Goal: Transaction & Acquisition: Book appointment/travel/reservation

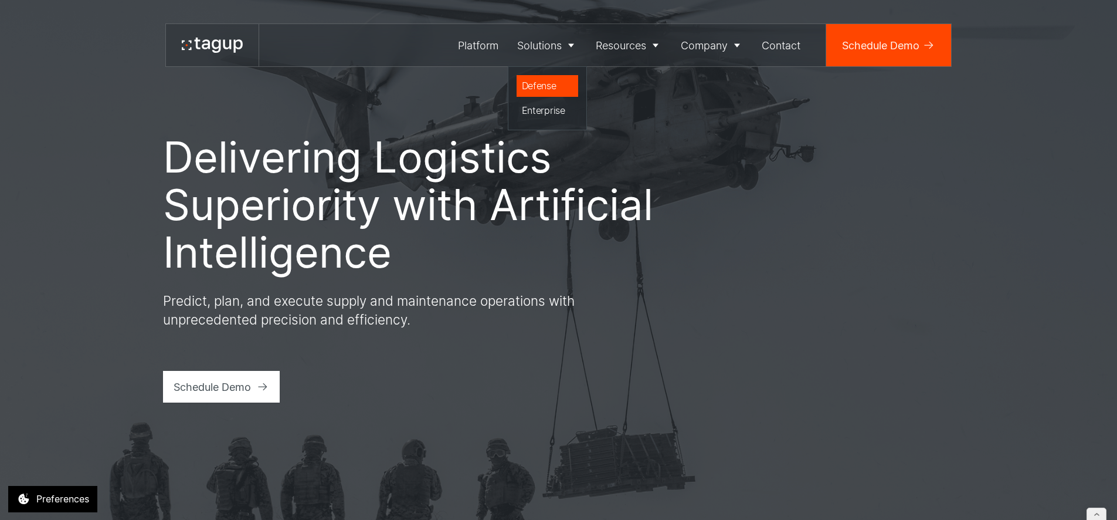
click at [538, 86] on div "Defense" at bounding box center [548, 86] width 52 height 14
click at [465, 46] on div "Platform" at bounding box center [478, 46] width 40 height 16
click at [449, 49] on link "Platform" at bounding box center [478, 45] width 59 height 42
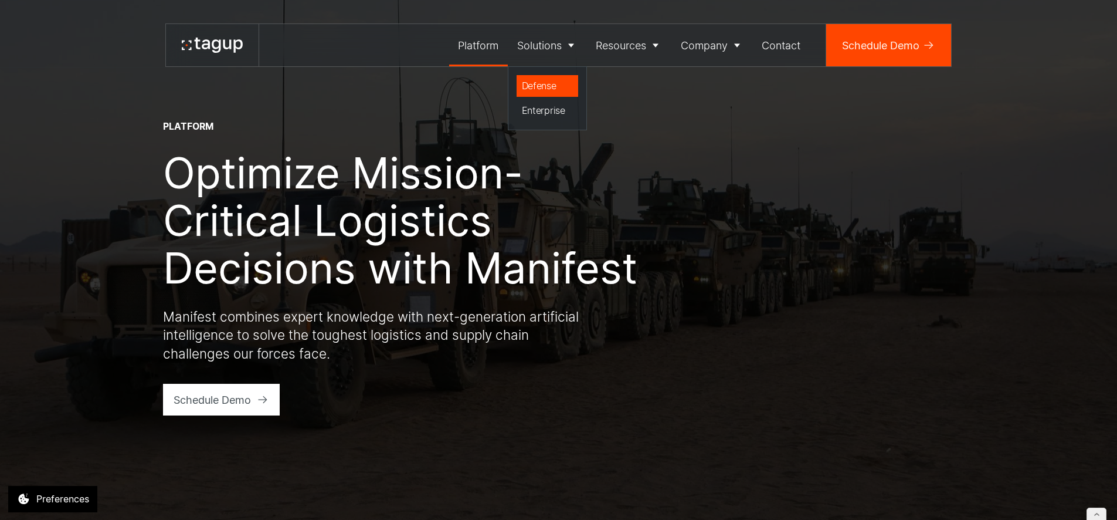
click at [536, 86] on div "Defense" at bounding box center [548, 86] width 52 height 14
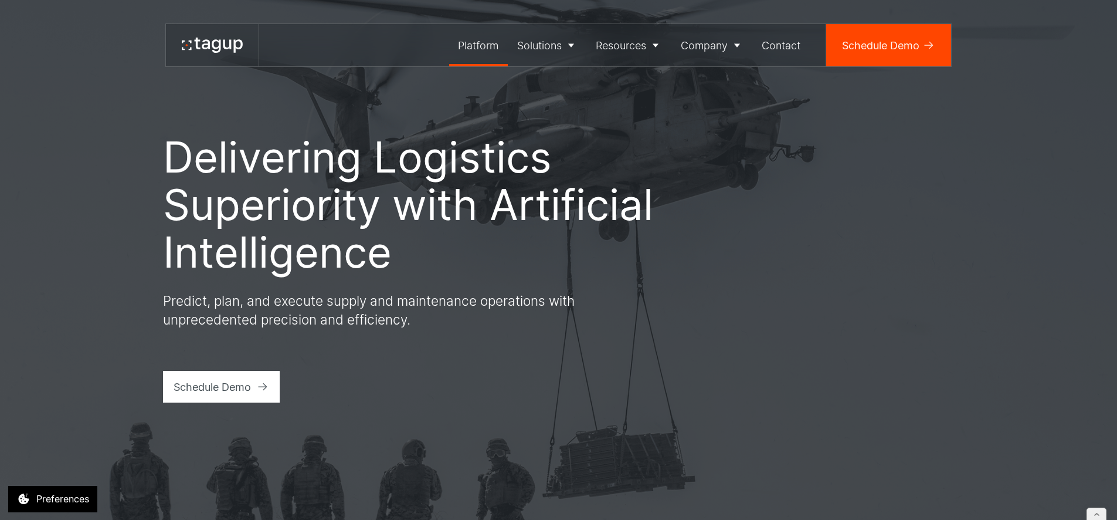
click at [471, 46] on div "Platform" at bounding box center [478, 46] width 40 height 16
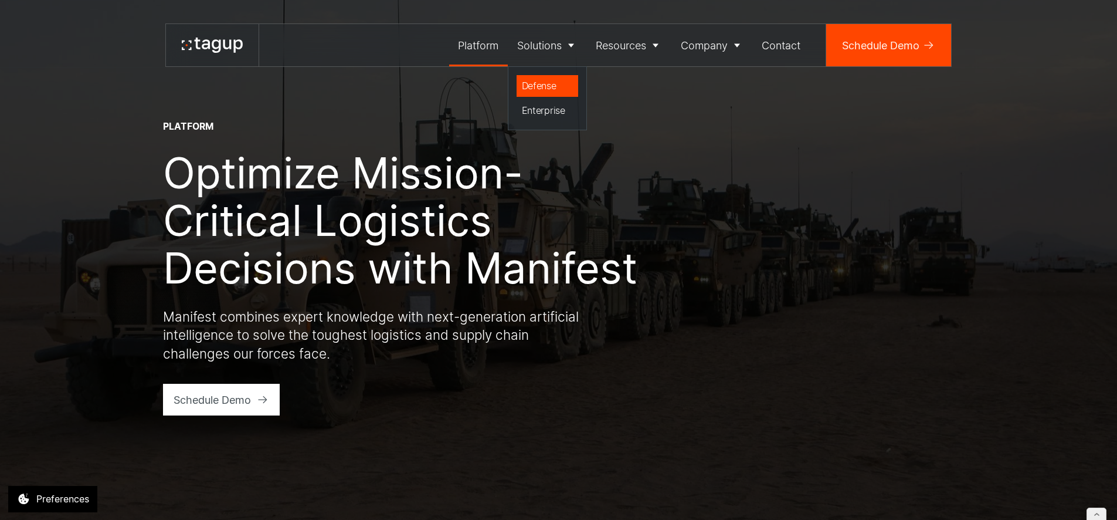
click at [535, 81] on div "Defense" at bounding box center [548, 86] width 52 height 14
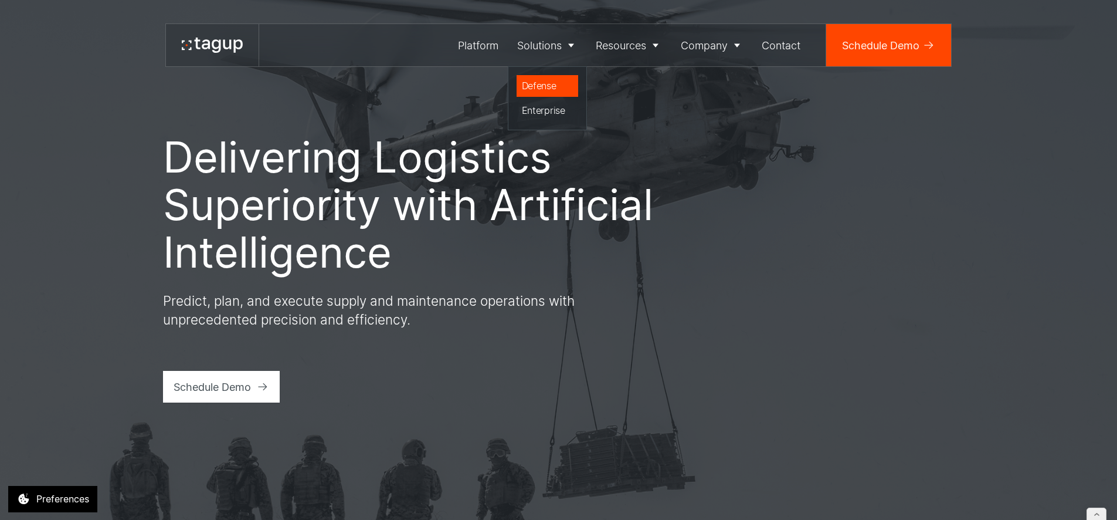
click at [541, 83] on div "Defense" at bounding box center [548, 86] width 52 height 14
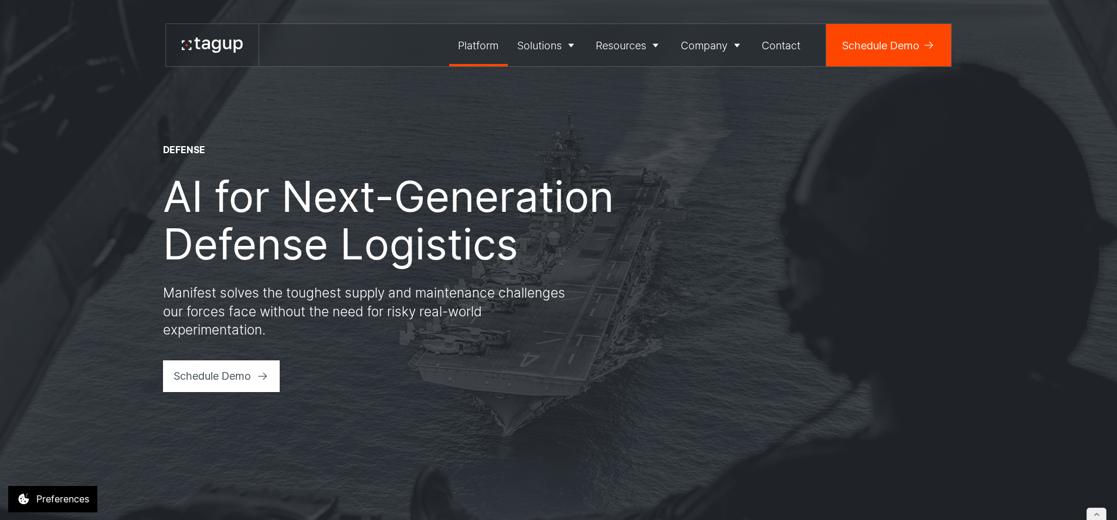
click at [466, 45] on div "Platform" at bounding box center [478, 46] width 40 height 16
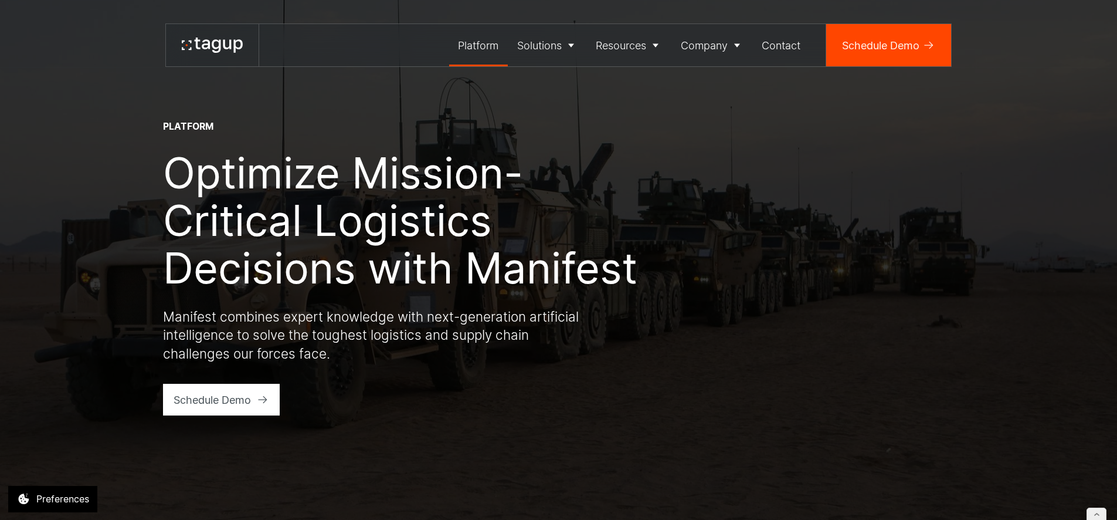
click at [201, 49] on icon at bounding box center [212, 45] width 61 height 15
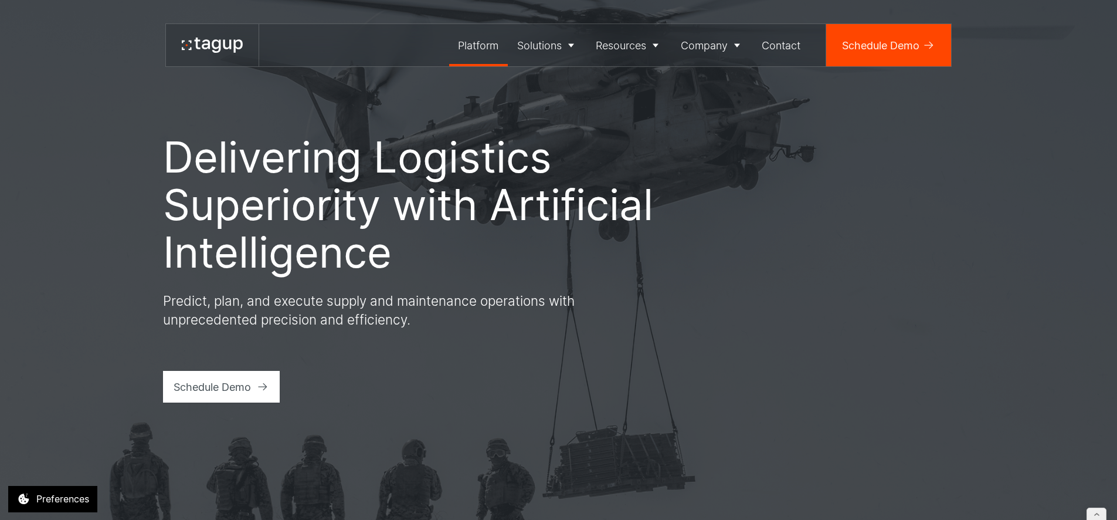
click at [473, 49] on div "Platform" at bounding box center [478, 46] width 40 height 16
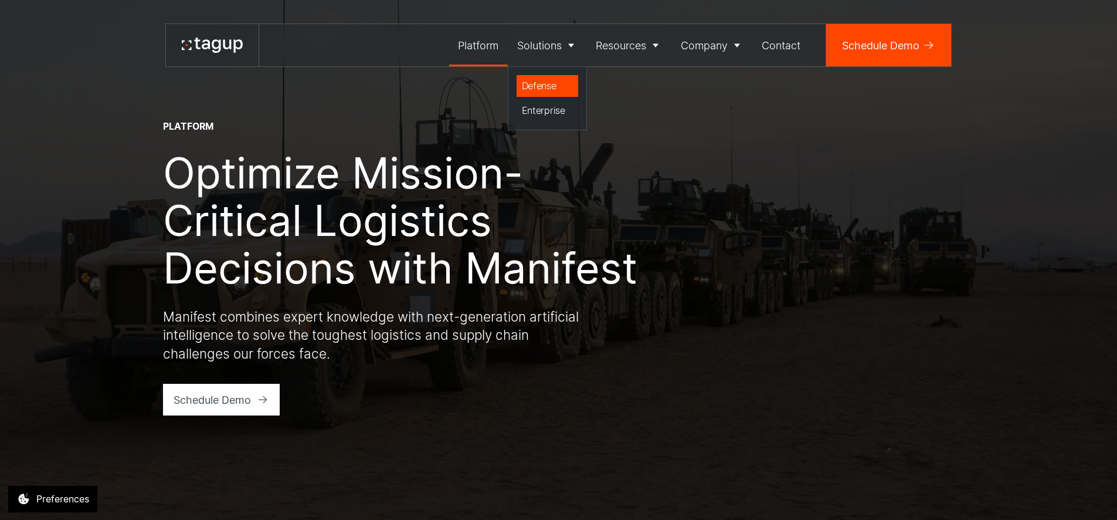
click at [560, 87] on div "Defense" at bounding box center [548, 86] width 52 height 14
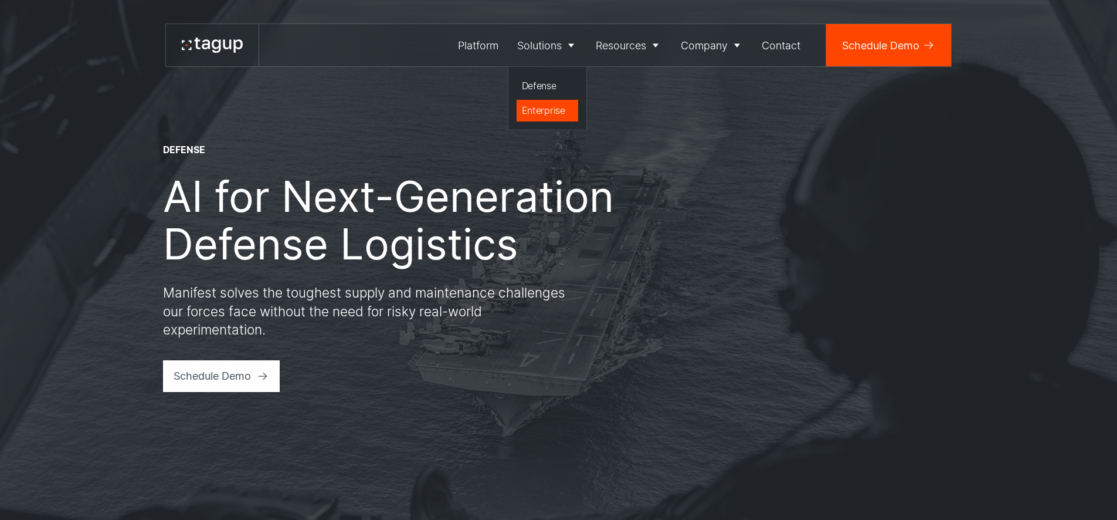
click at [540, 111] on div "Enterprise" at bounding box center [548, 110] width 52 height 14
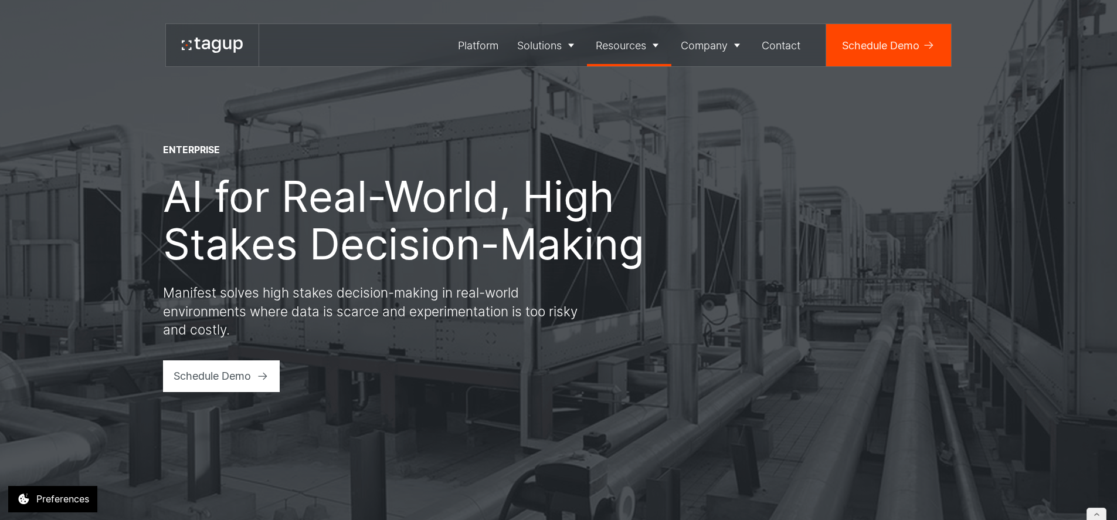
click at [616, 48] on div "Resources" at bounding box center [621, 46] width 50 height 16
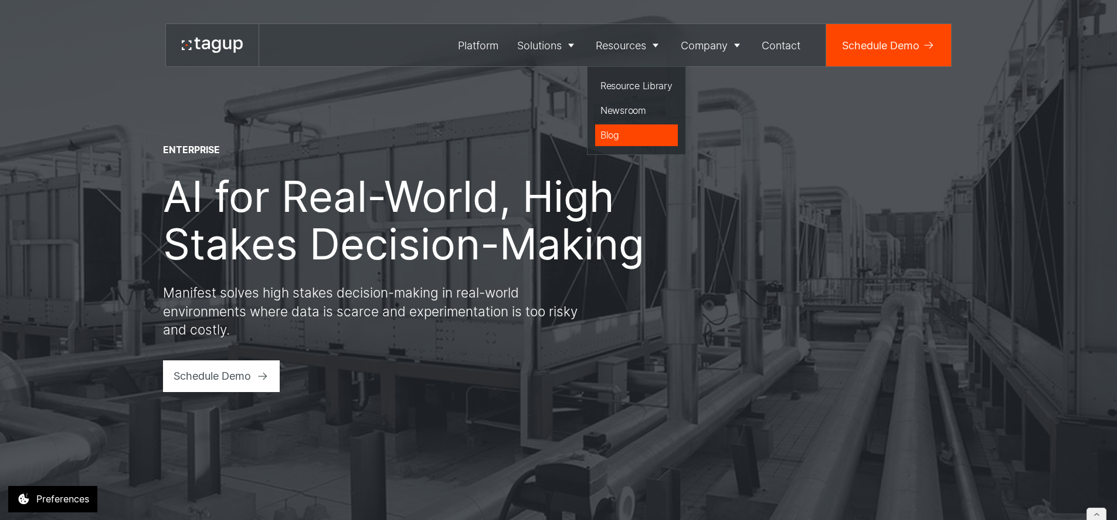
click at [608, 136] on div "Blog" at bounding box center [637, 135] width 72 height 14
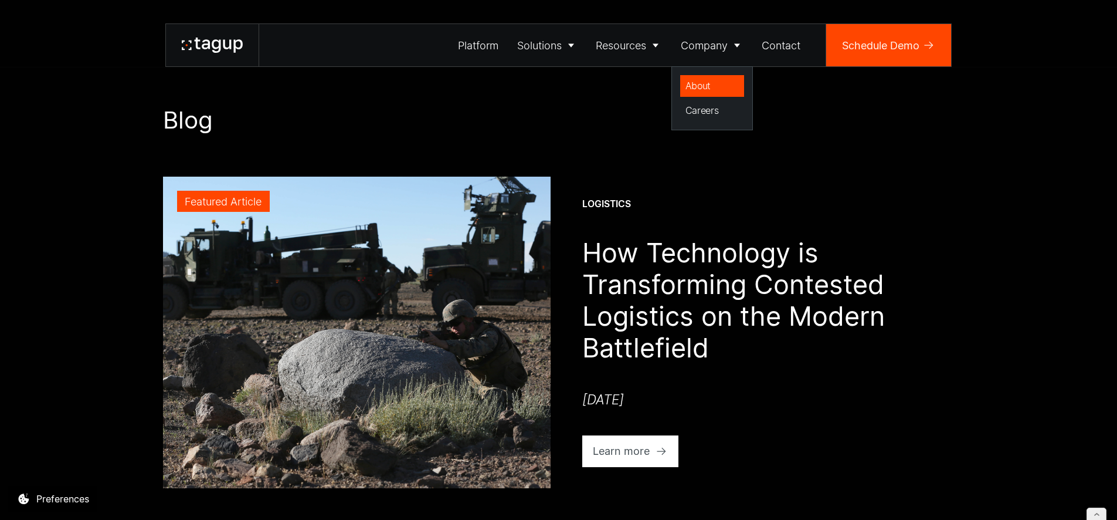
click at [698, 79] on div "About" at bounding box center [713, 86] width 54 height 14
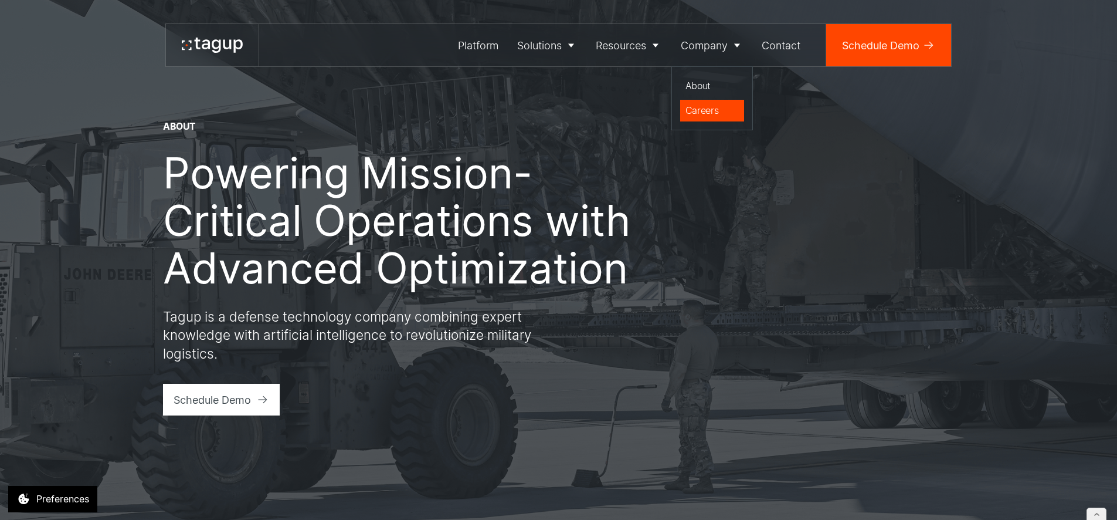
click at [698, 109] on div "Careers" at bounding box center [713, 110] width 54 height 14
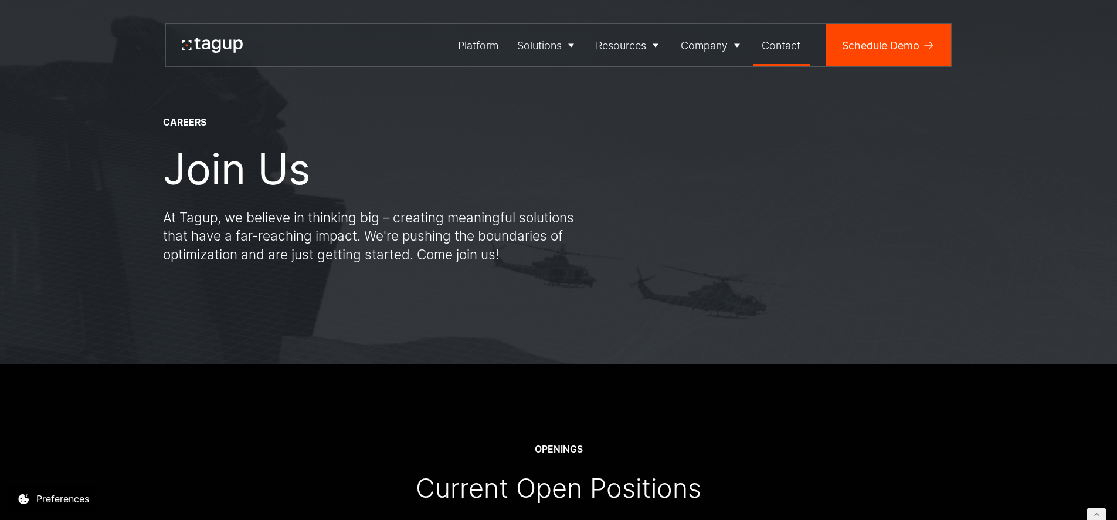
click at [785, 50] on div "Contact" at bounding box center [781, 46] width 39 height 16
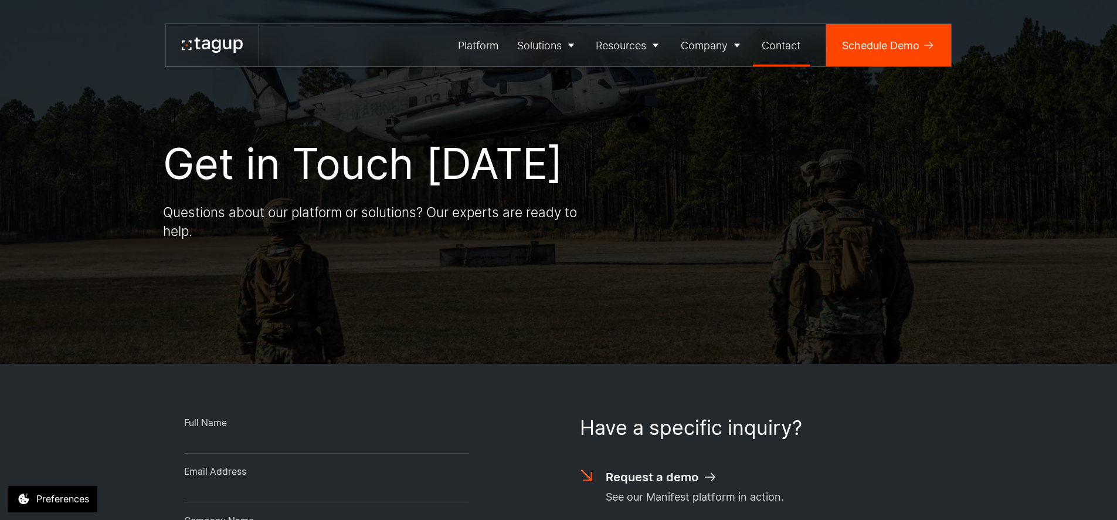
click at [866, 40] on div "Schedule Demo" at bounding box center [880, 46] width 77 height 16
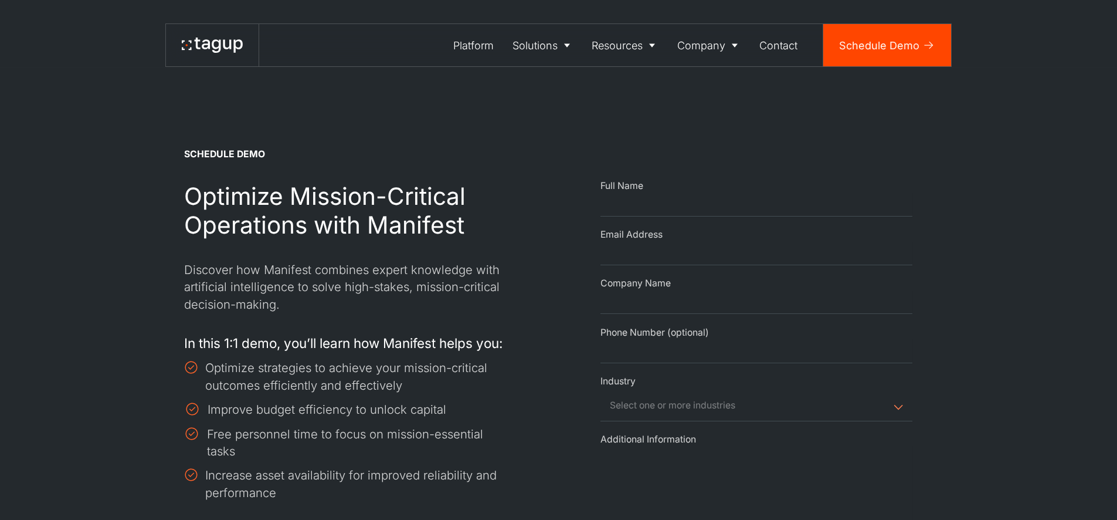
select select "Request Demo Form"
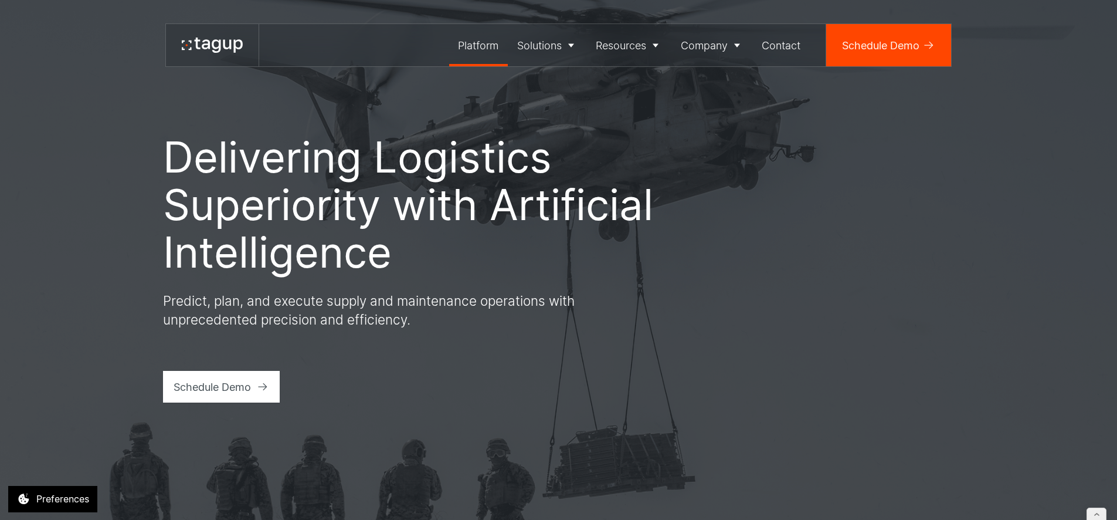
click at [449, 45] on link "Platform" at bounding box center [478, 45] width 59 height 42
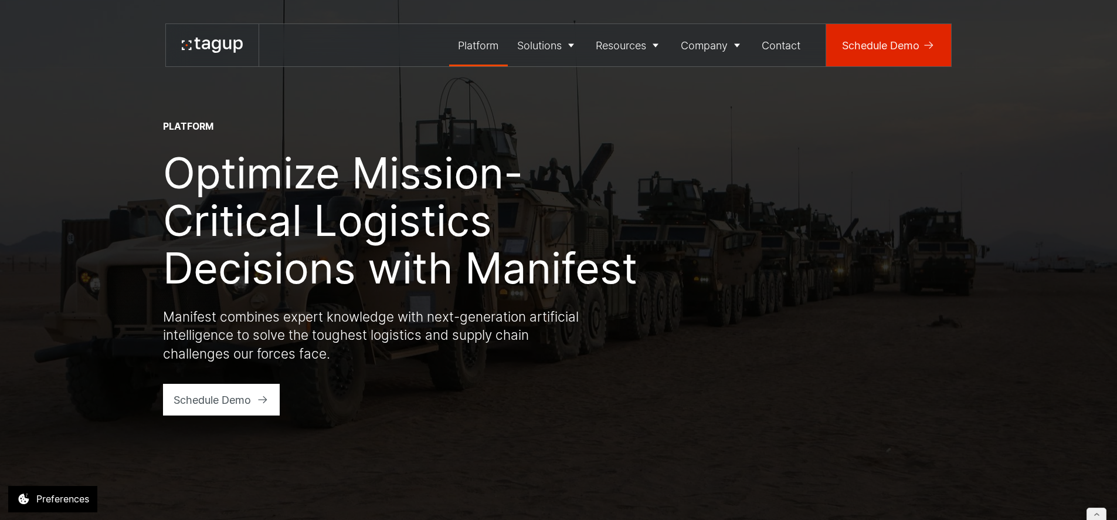
click at [899, 40] on div "Schedule Demo" at bounding box center [880, 46] width 77 height 16
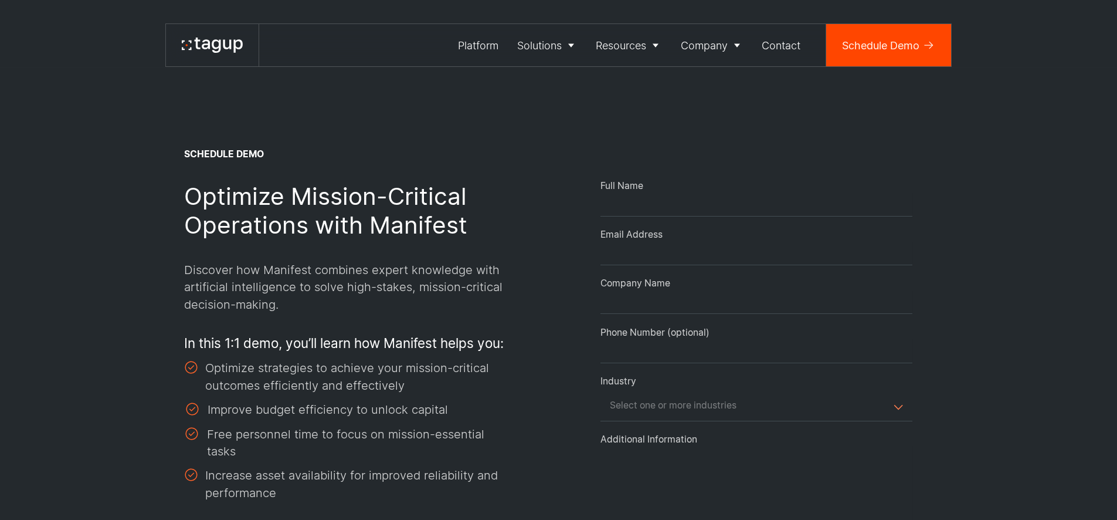
select select "Request Demo Form"
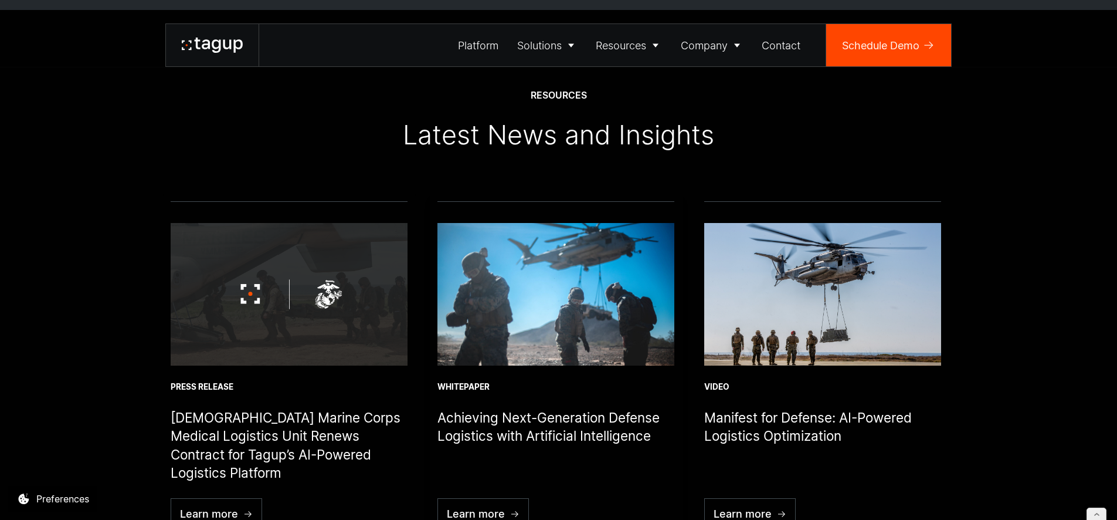
scroll to position [4074, 0]
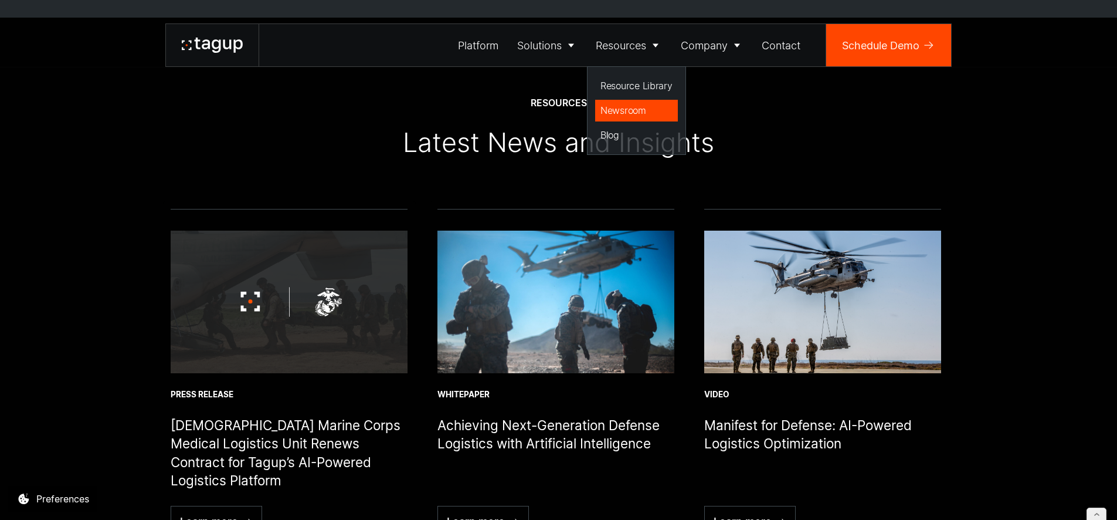
click at [625, 107] on div "Newsroom" at bounding box center [637, 110] width 72 height 14
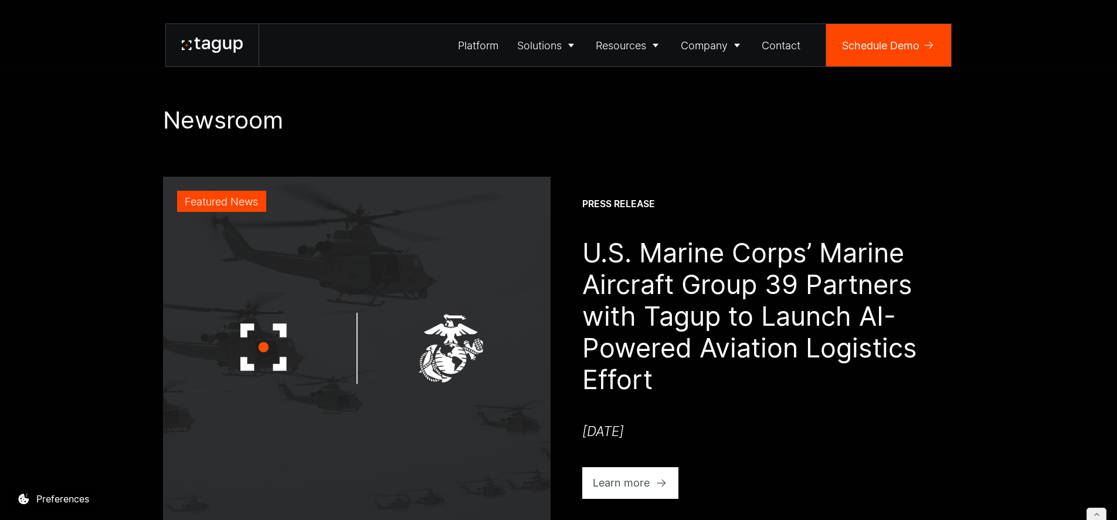
click at [205, 46] on icon at bounding box center [212, 45] width 61 height 15
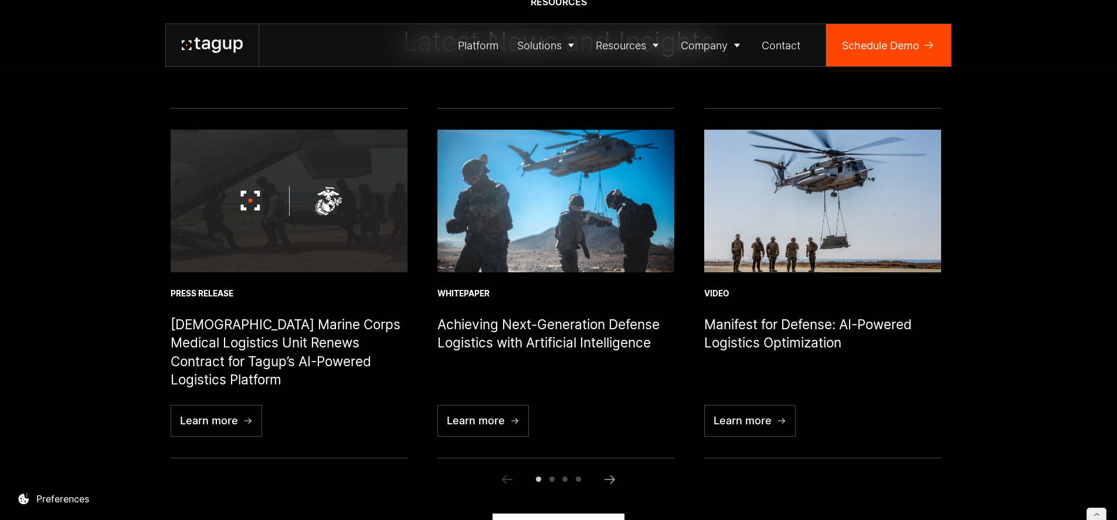
scroll to position [4183, 0]
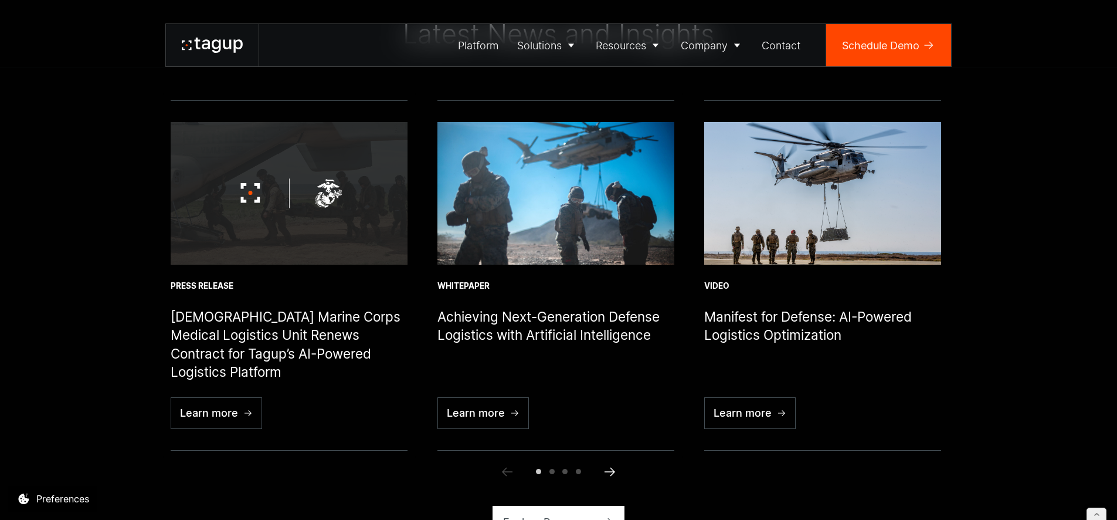
click at [613, 469] on icon "Next slide" at bounding box center [610, 471] width 11 height 9
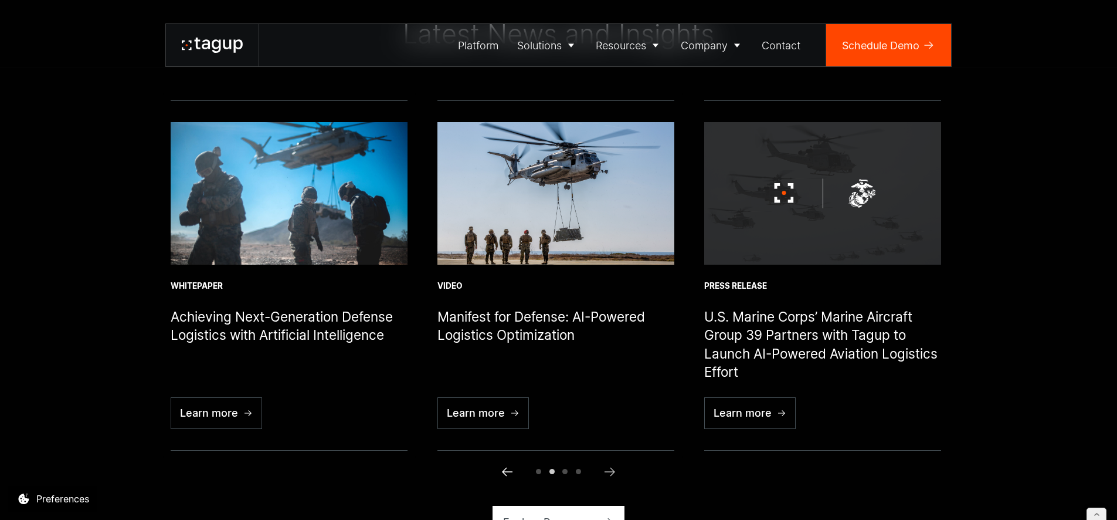
click at [506, 473] on icon "Previous slide" at bounding box center [507, 472] width 14 height 14
